Goal: Task Accomplishment & Management: Use online tool/utility

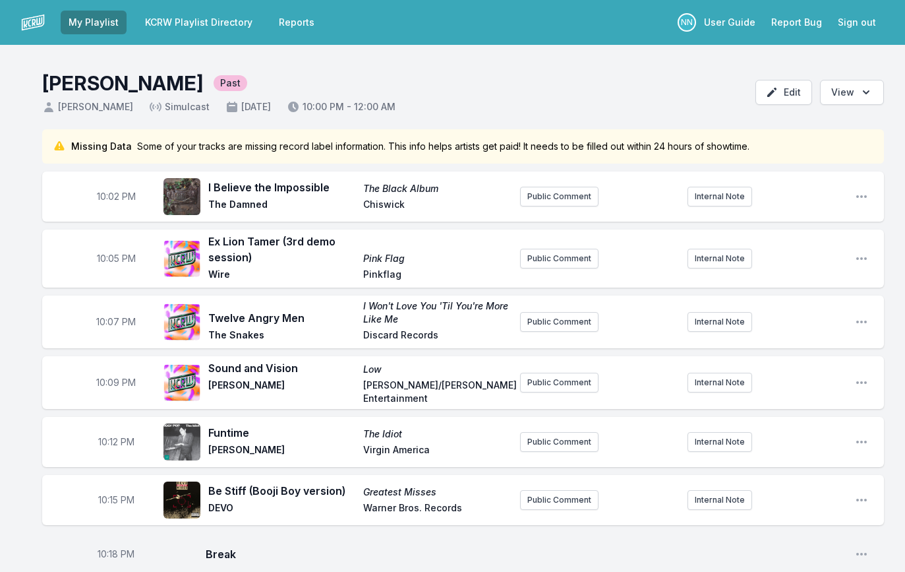
click at [171, 26] on link "KCRW Playlist Directory" at bounding box center [198, 23] width 123 height 24
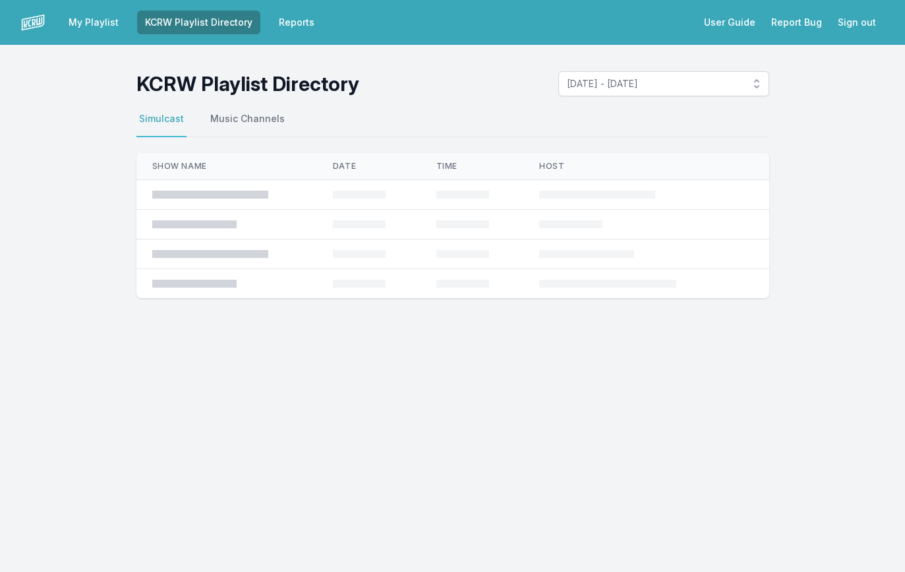
click at [292, 20] on link "Reports" at bounding box center [296, 23] width 51 height 24
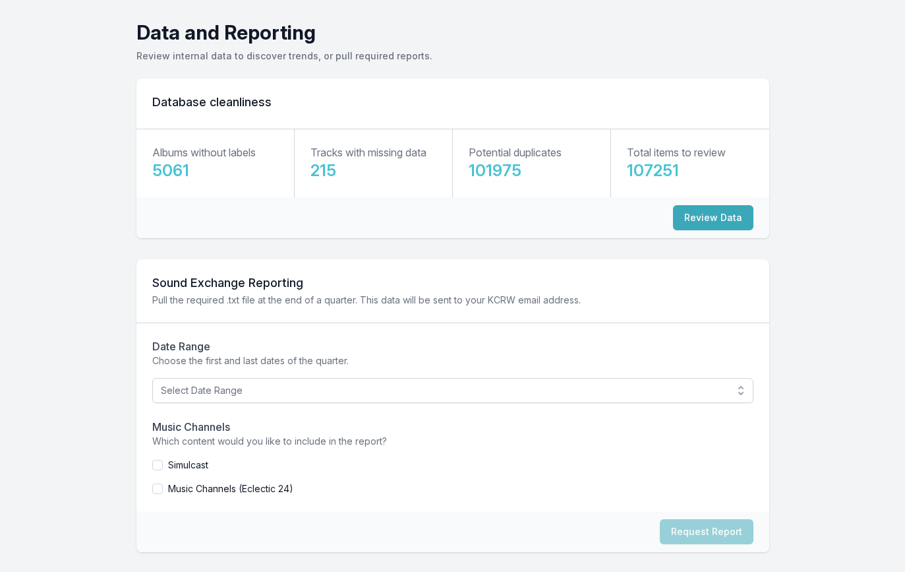
scroll to position [65, 0]
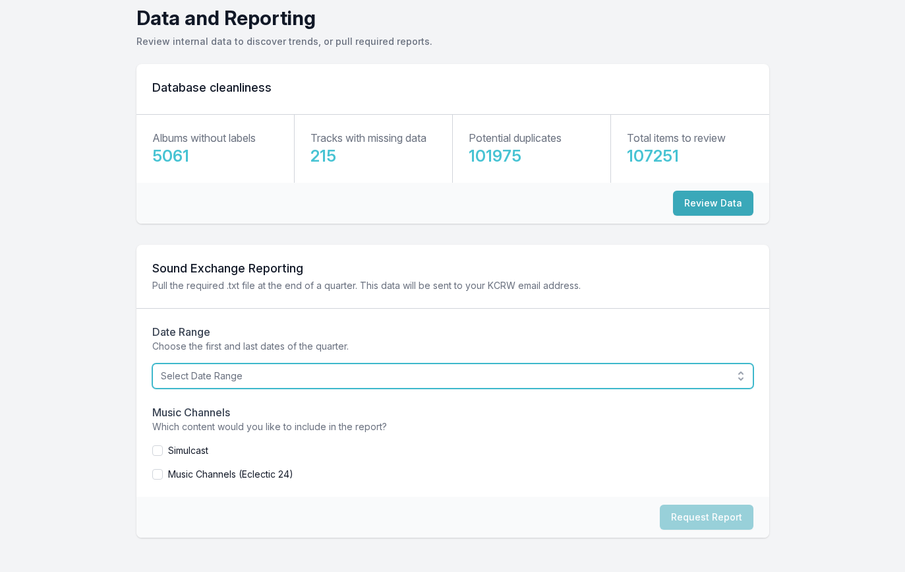
click at [428, 376] on span "Select Date Range" at bounding box center [444, 375] width 566 height 13
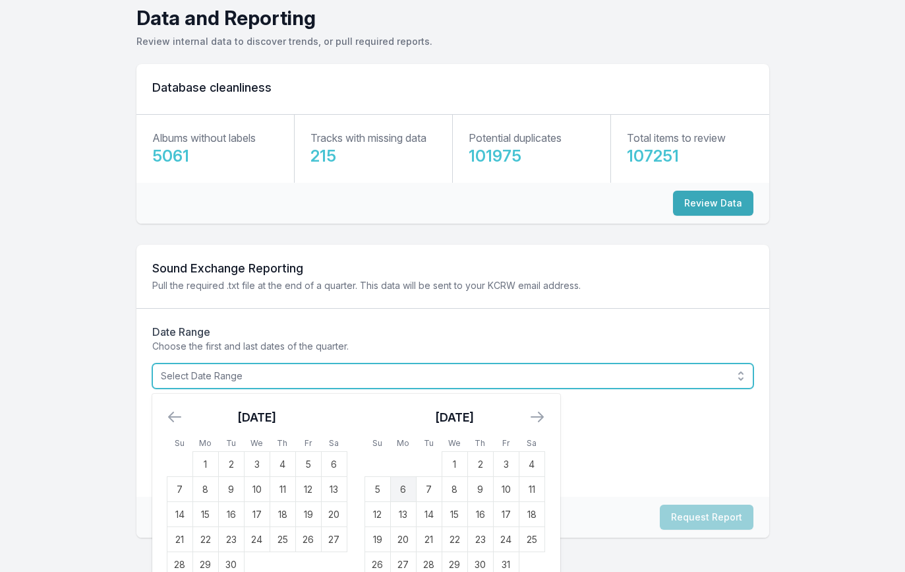
scroll to position [86, 0]
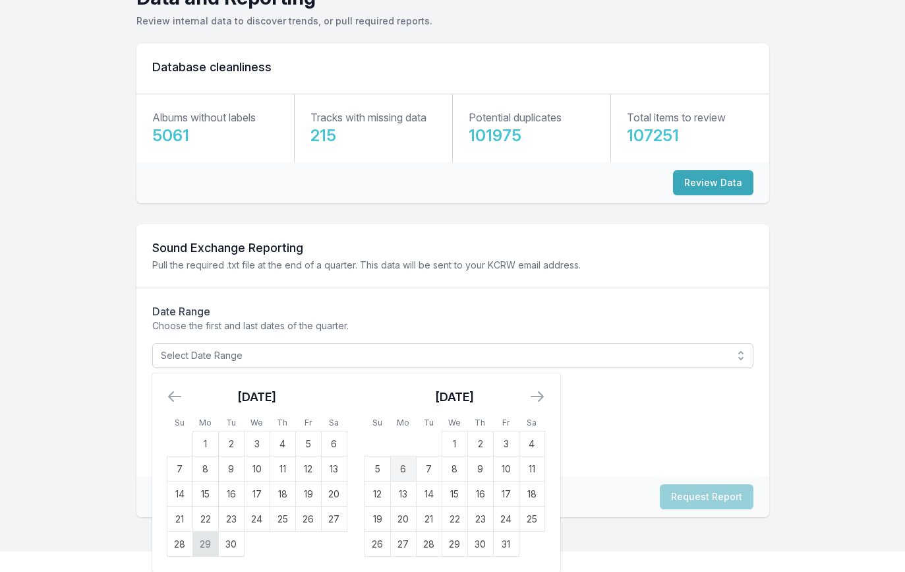
click at [210, 548] on td "29" at bounding box center [205, 543] width 26 height 25
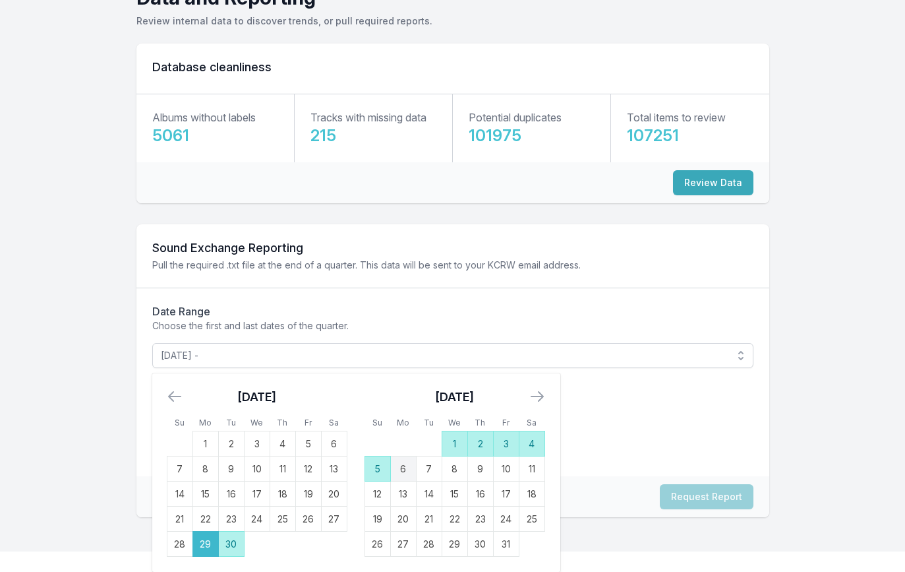
click at [370, 473] on td "5" at bounding box center [378, 468] width 26 height 25
click at [404, 330] on p "Choose the first and last dates of the quarter." at bounding box center [452, 325] width 601 height 13
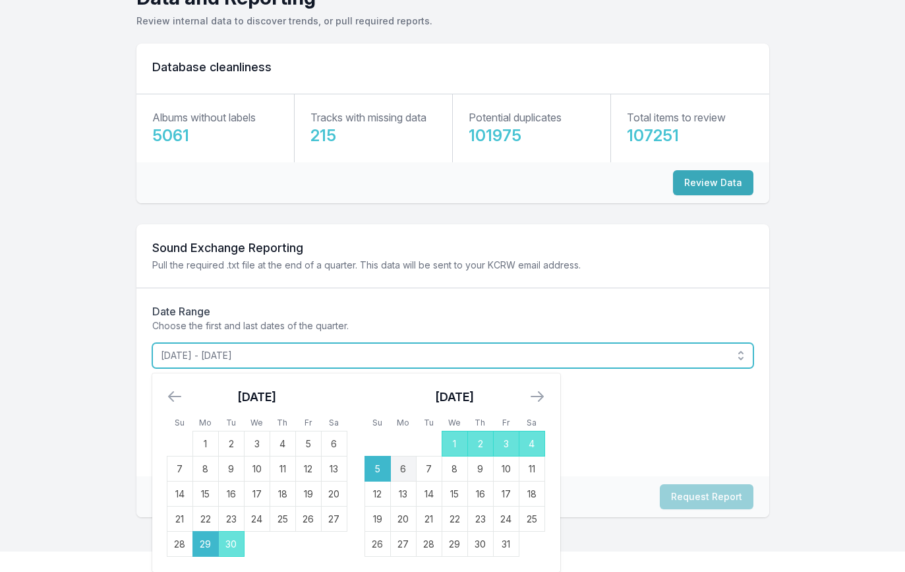
click at [734, 361] on button "[DATE] - [DATE]" at bounding box center [452, 355] width 601 height 25
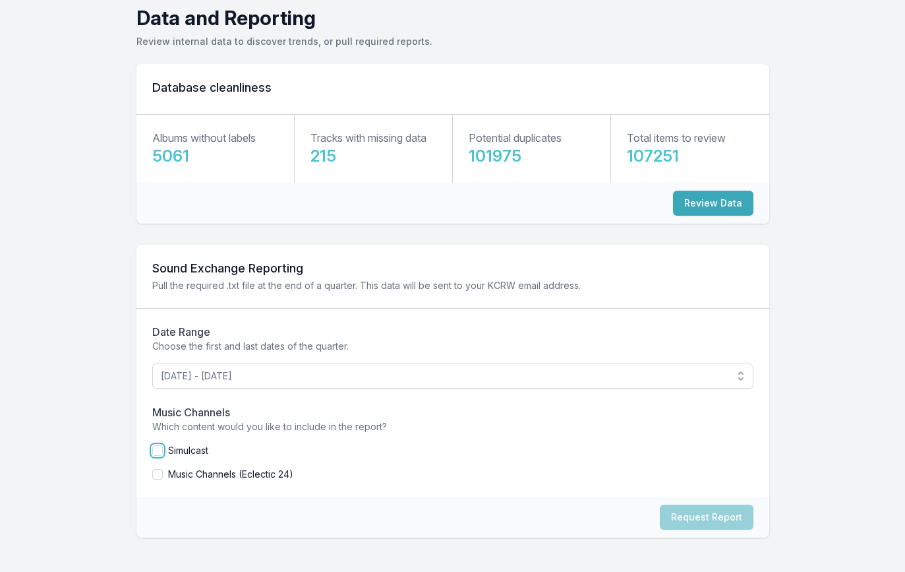
click at [156, 449] on input "checkbox" at bounding box center [157, 450] width 11 height 11
click at [690, 517] on button "Request Report" at bounding box center [707, 516] width 94 height 25
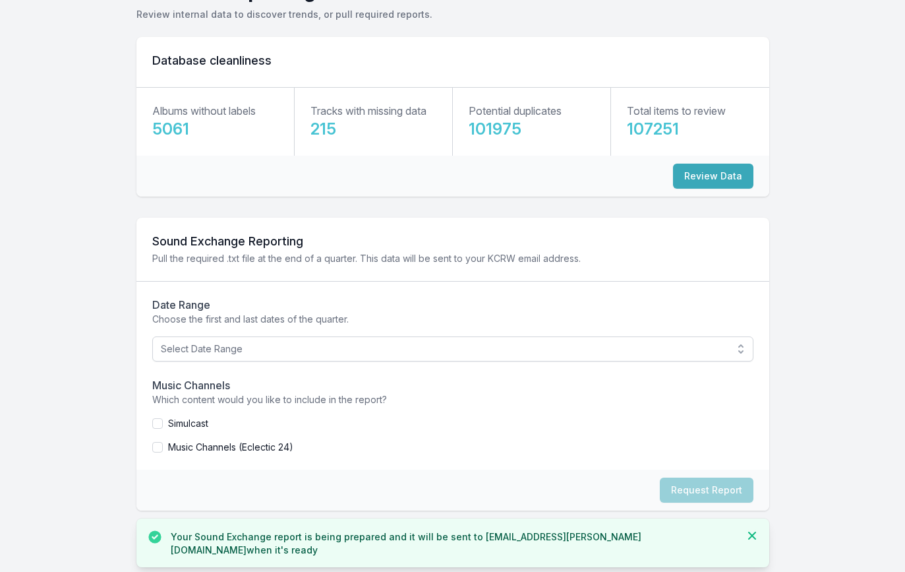
scroll to position [102, 0]
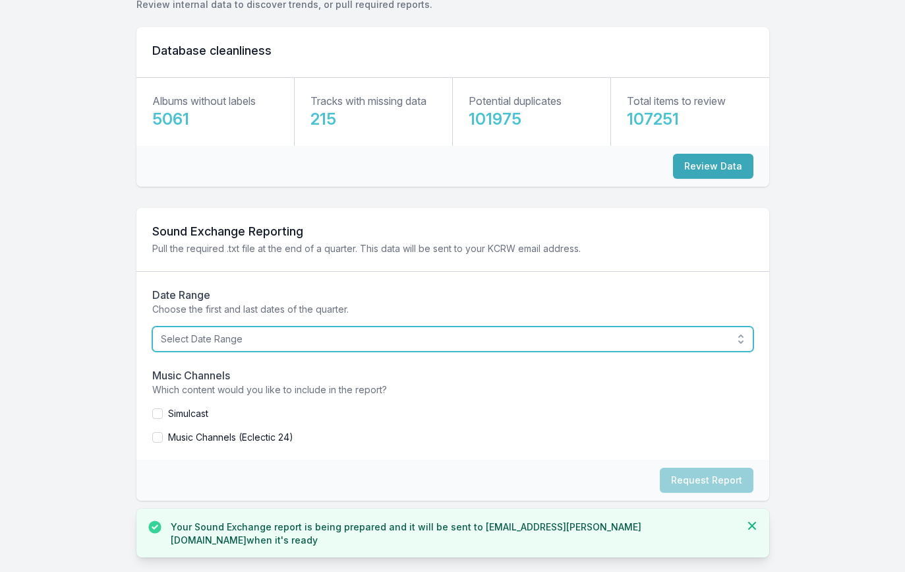
click at [338, 336] on span "Select Date Range" at bounding box center [444, 338] width 566 height 13
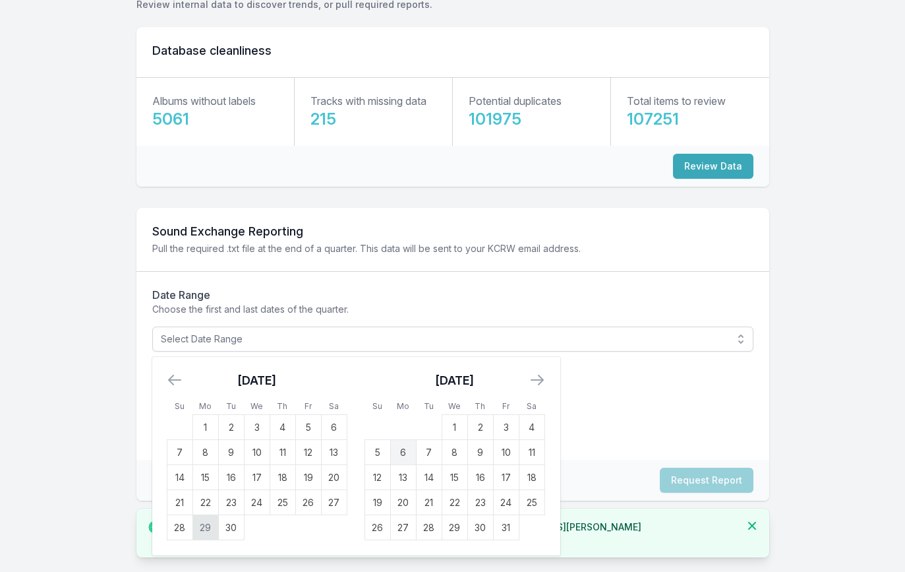
click at [206, 527] on td "29" at bounding box center [205, 527] width 26 height 25
click at [382, 446] on td "5" at bounding box center [378, 452] width 26 height 25
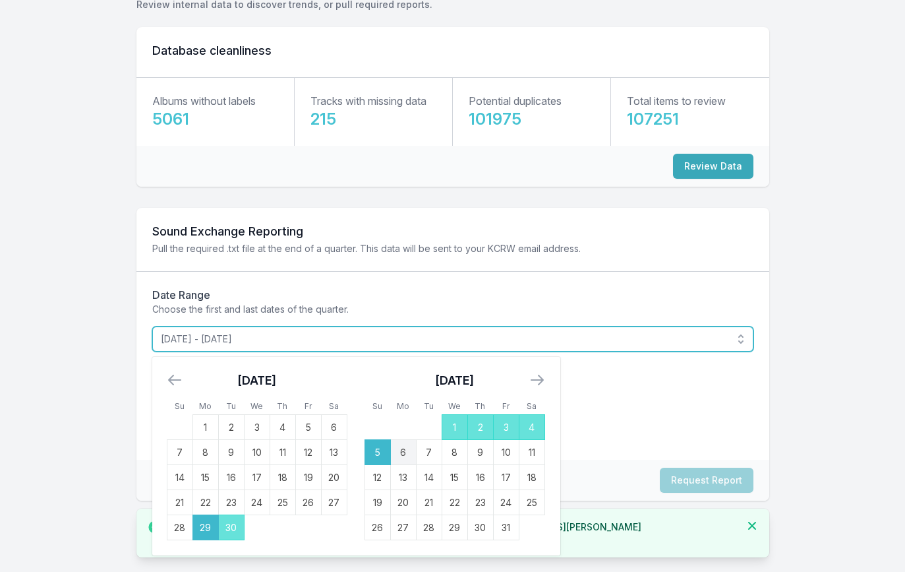
click at [617, 343] on span "[DATE] - [DATE]" at bounding box center [444, 338] width 566 height 13
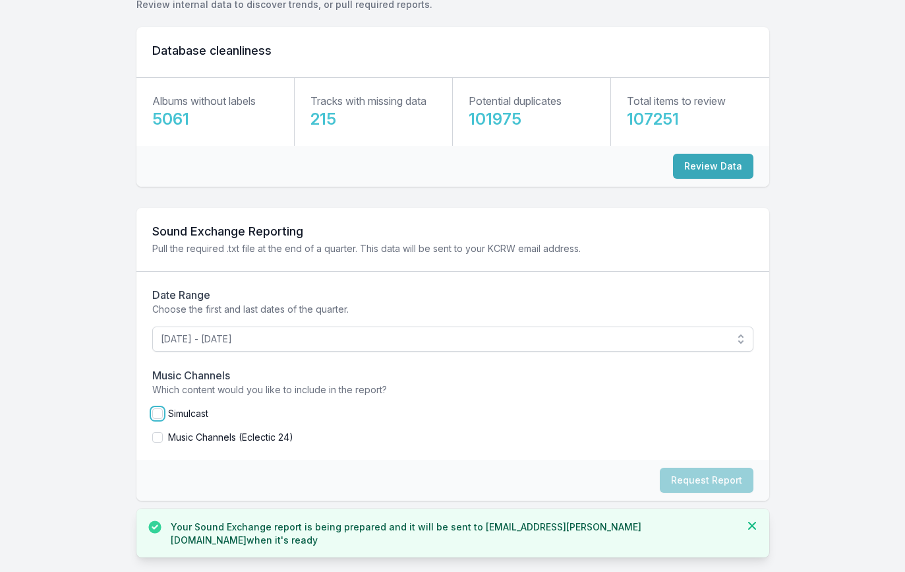
click at [158, 413] on input "checkbox" at bounding box center [157, 413] width 11 height 11
click at [722, 481] on button "Request Report" at bounding box center [707, 479] width 94 height 25
checkbox input "false"
